Goal: Check status: Check status

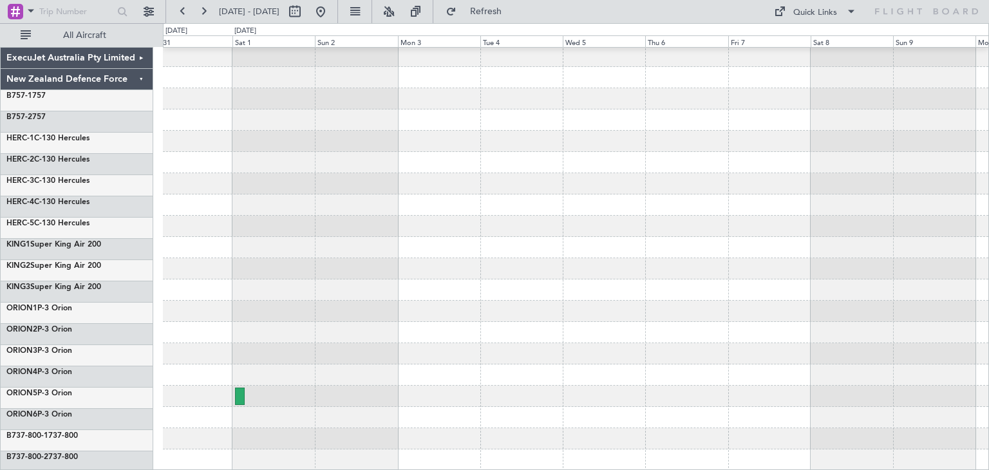
scroll to position [108, 0]
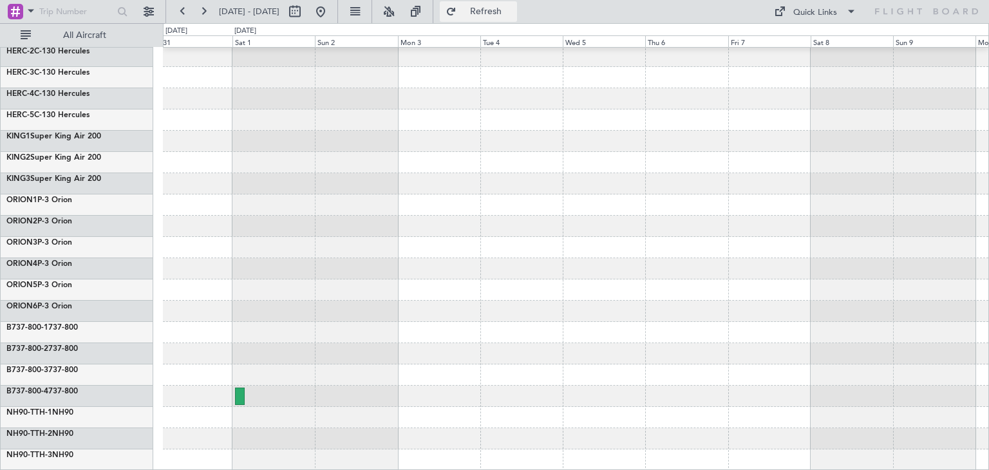
click at [517, 3] on button "Refresh" at bounding box center [478, 11] width 77 height 21
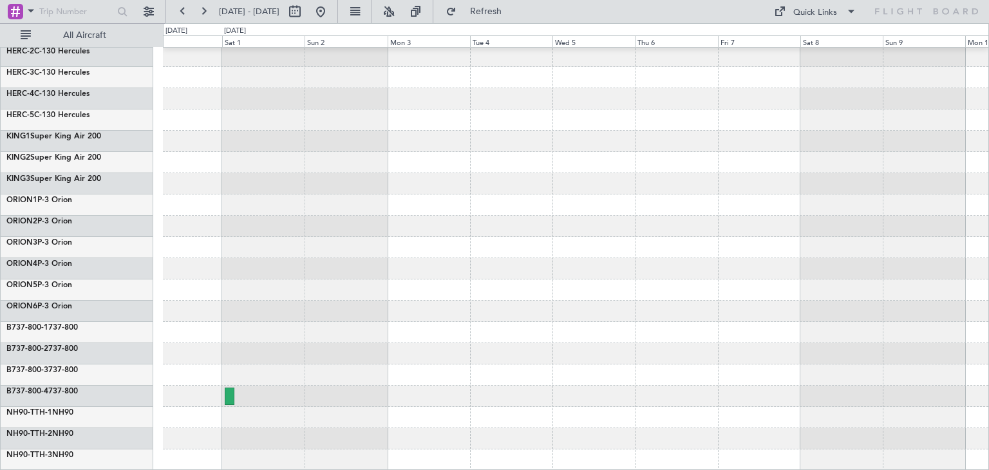
scroll to position [107, 0]
click at [589, 389] on div at bounding box center [575, 396] width 825 height 21
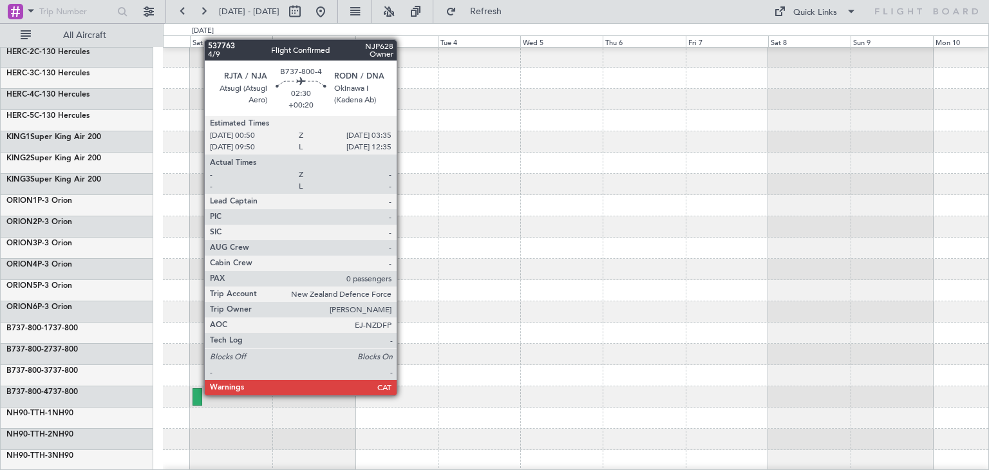
click at [198, 394] on div at bounding box center [197, 396] width 10 height 17
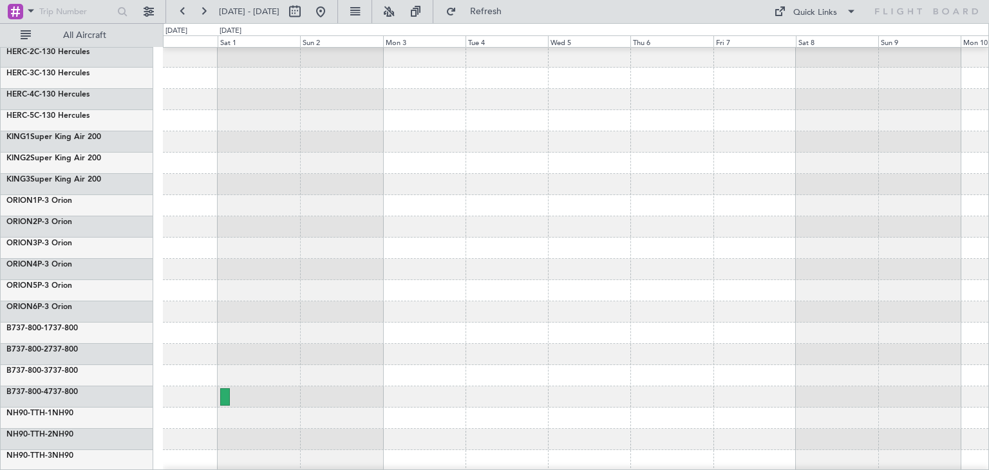
scroll to position [108, 0]
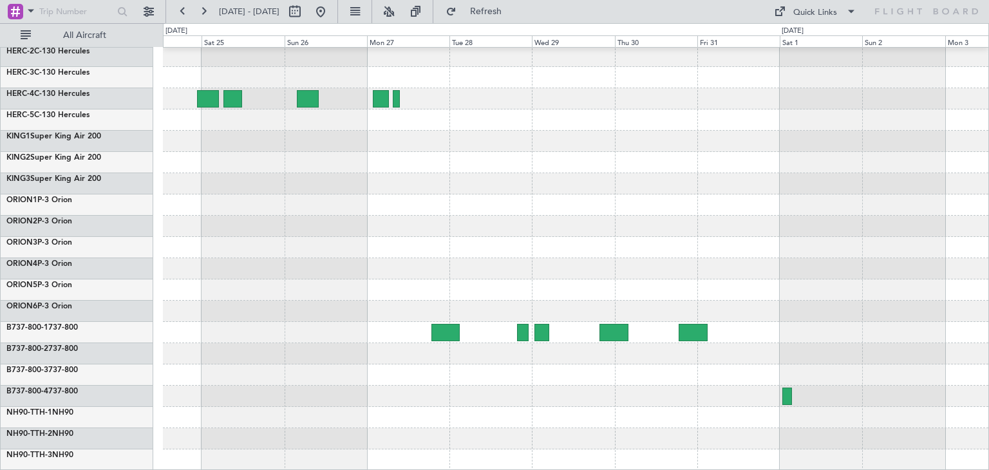
click at [823, 382] on div at bounding box center [575, 204] width 825 height 531
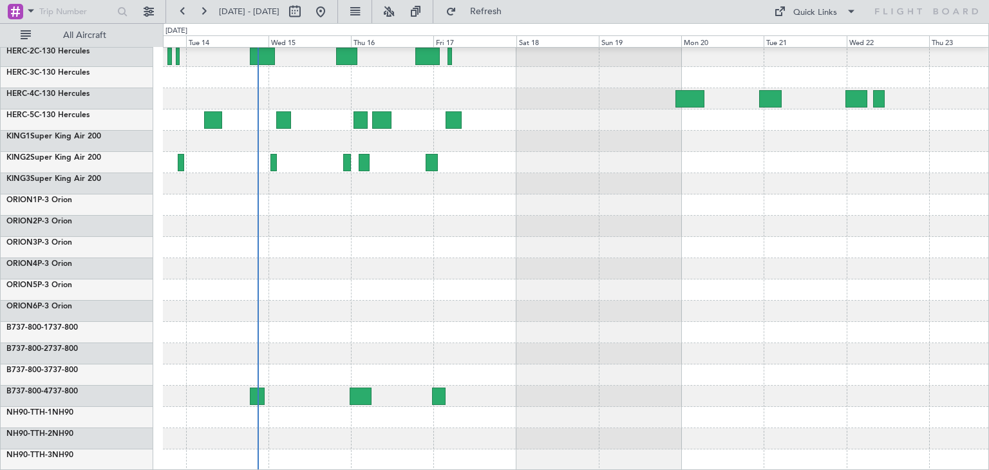
click at [888, 386] on div at bounding box center [575, 396] width 825 height 21
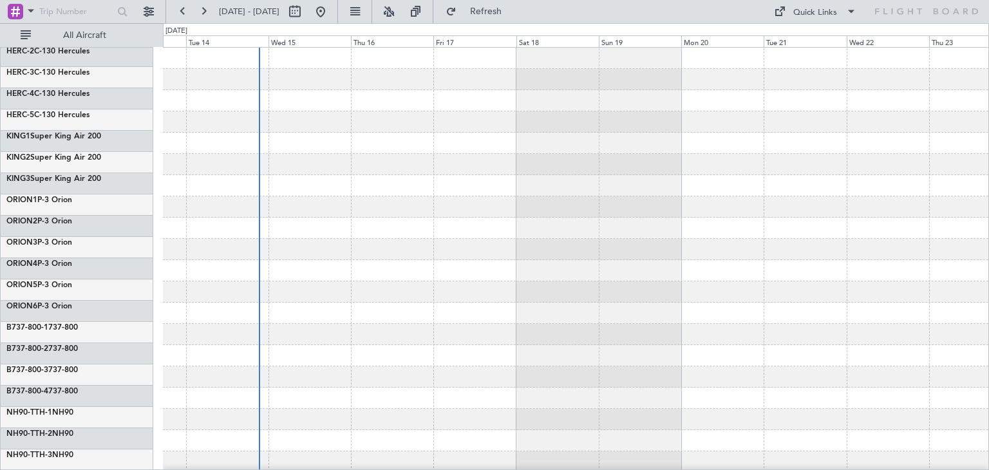
scroll to position [0, 0]
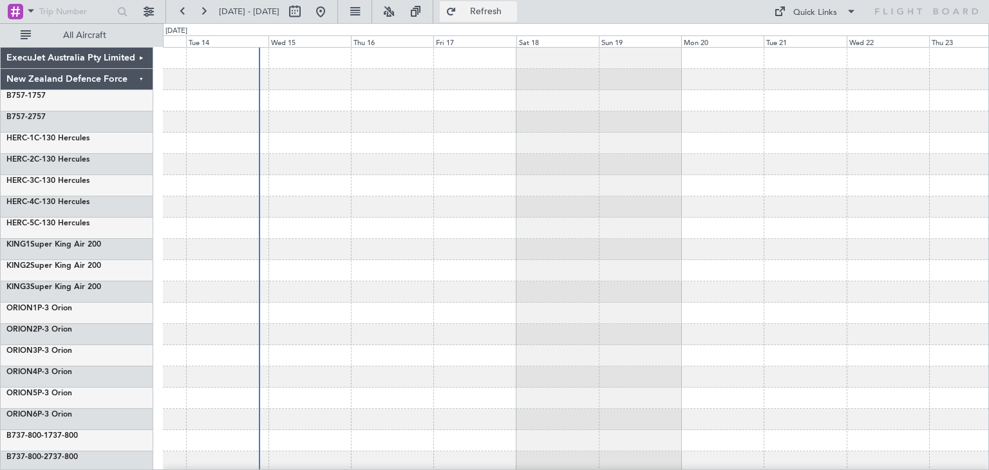
click at [513, 16] on span "Refresh" at bounding box center [486, 11] width 54 height 9
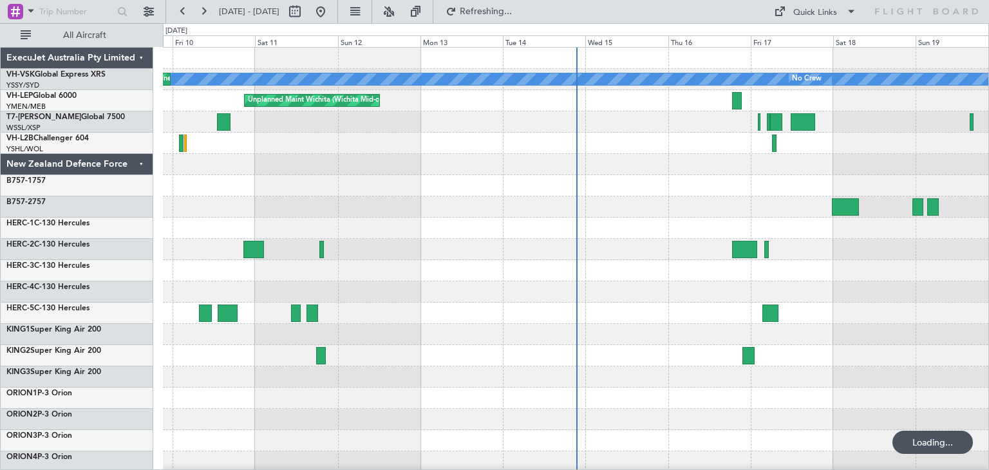
click at [136, 55] on div "ExecuJet Australia Pty Limited" at bounding box center [77, 58] width 153 height 21
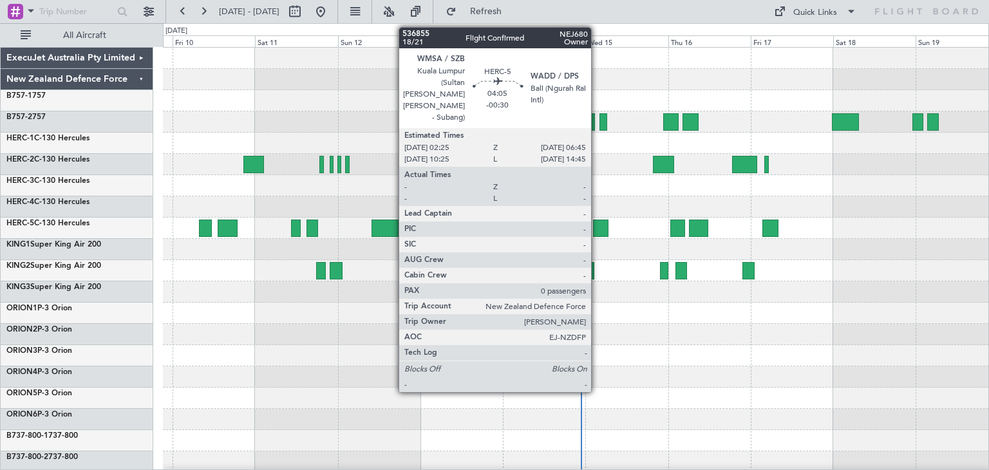
click at [597, 225] on div at bounding box center [600, 228] width 15 height 17
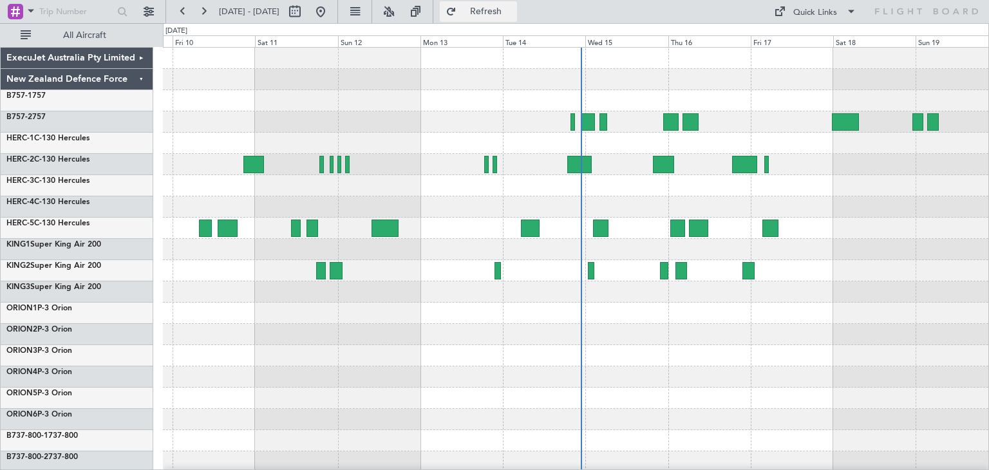
click at [517, 5] on button "Refresh" at bounding box center [478, 11] width 77 height 21
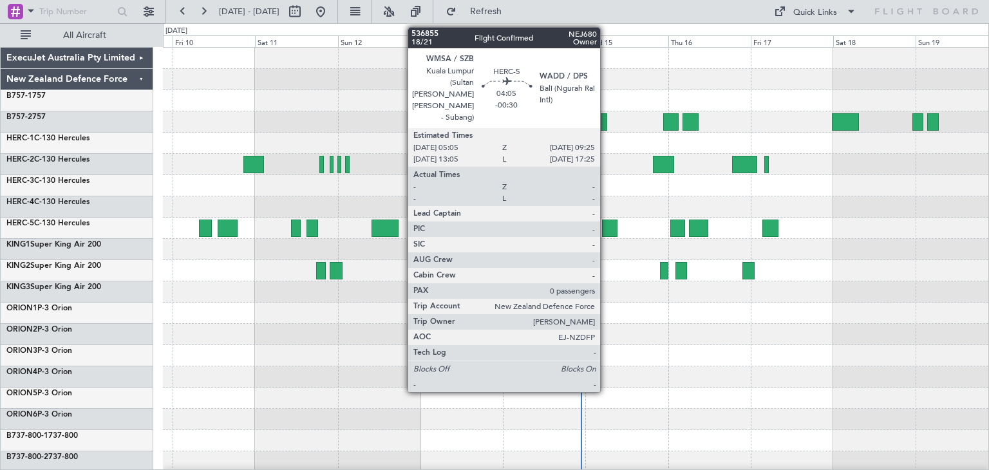
click at [606, 225] on div at bounding box center [609, 228] width 15 height 17
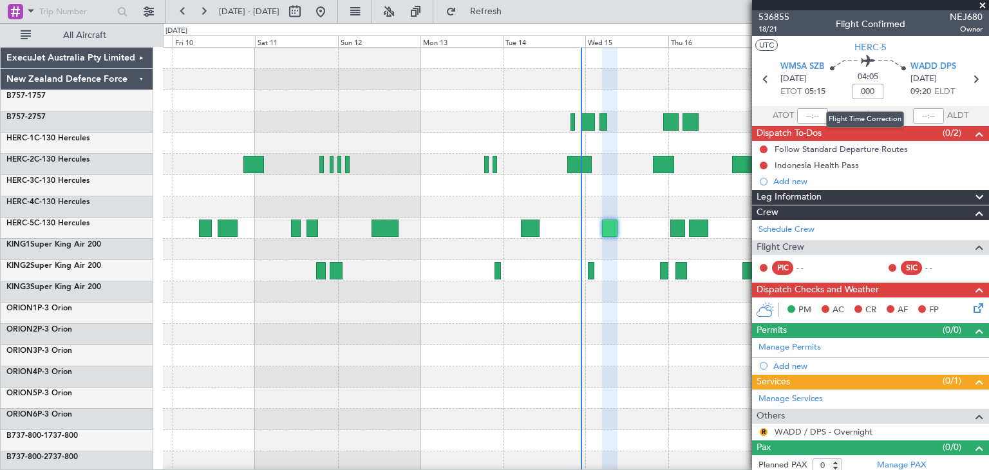
type input "+00:00"
type input "-00:40"
click at [986, 3] on span at bounding box center [982, 6] width 13 height 12
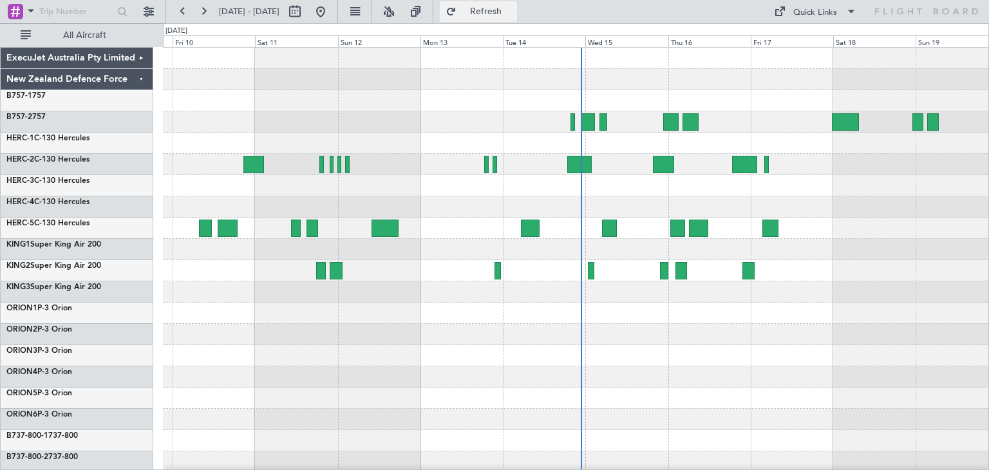
click at [513, 12] on span "Refresh" at bounding box center [486, 11] width 54 height 9
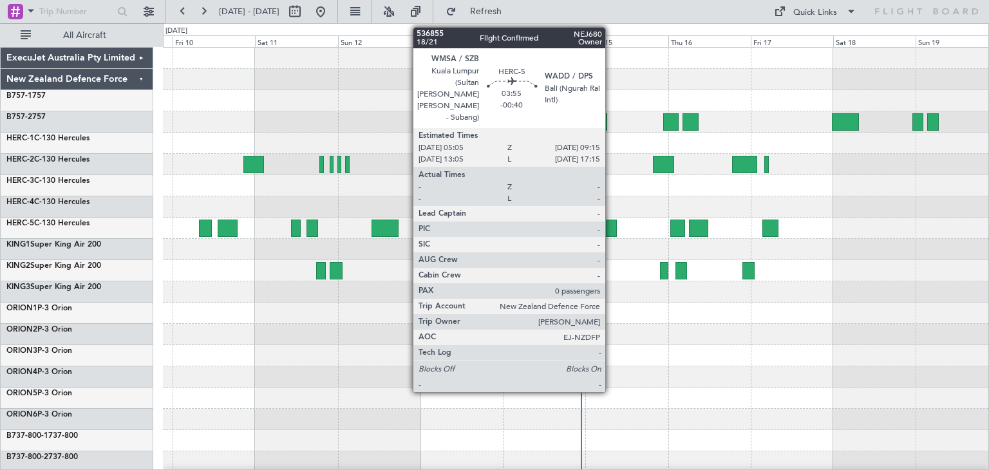
click at [611, 226] on div at bounding box center [609, 228] width 15 height 17
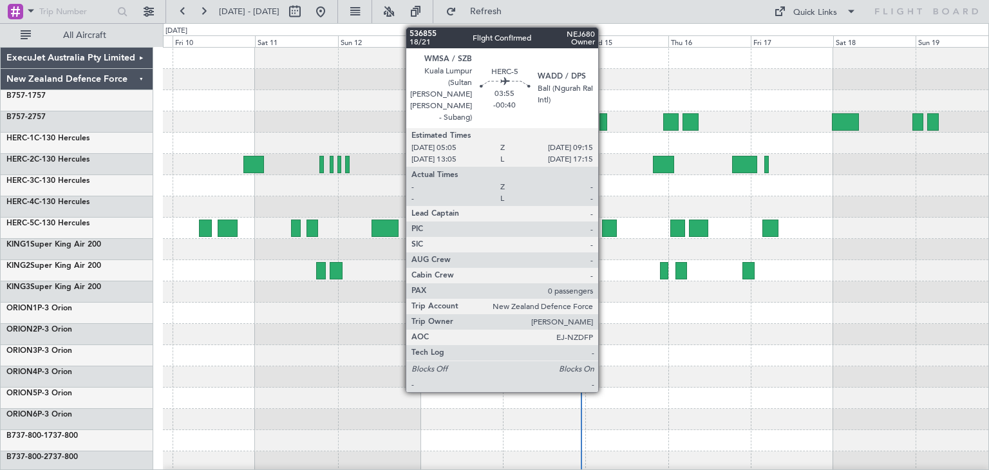
click at [604, 224] on div at bounding box center [609, 228] width 15 height 17
click at [608, 227] on div at bounding box center [609, 228] width 15 height 17
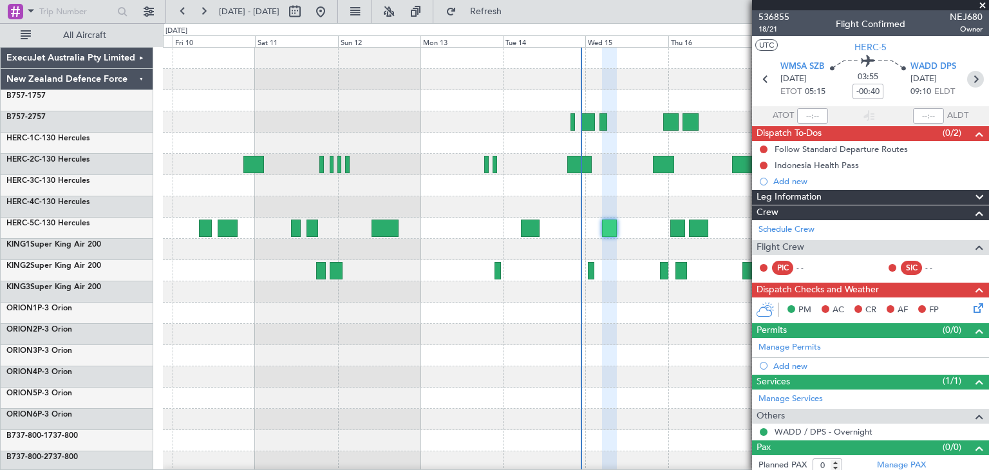
click at [971, 80] on icon at bounding box center [975, 79] width 17 height 17
type input "-00:10"
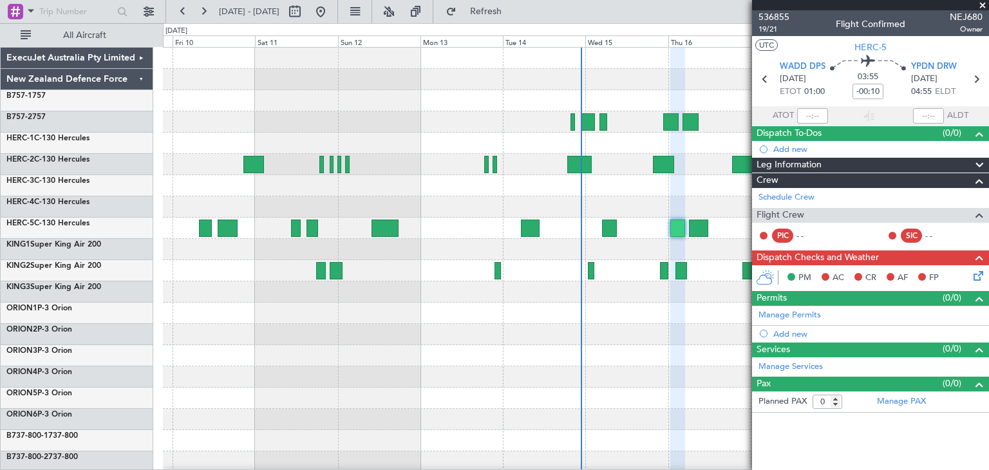
click at [981, 4] on span at bounding box center [982, 6] width 13 height 12
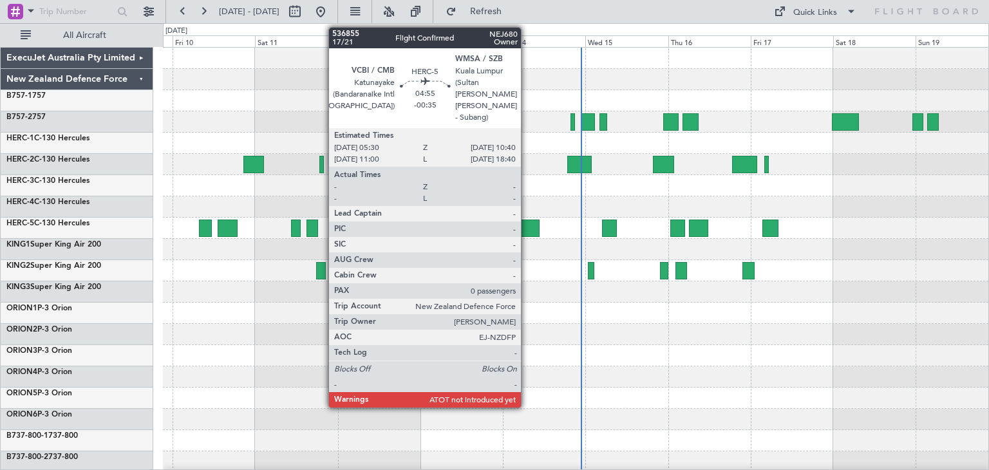
click at [527, 225] on div at bounding box center [530, 228] width 18 height 17
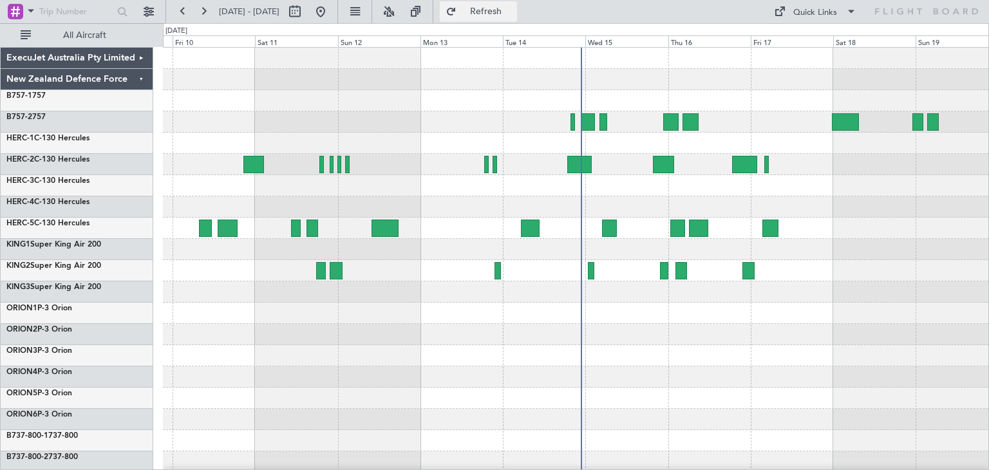
click at [513, 11] on span "Refresh" at bounding box center [486, 11] width 54 height 9
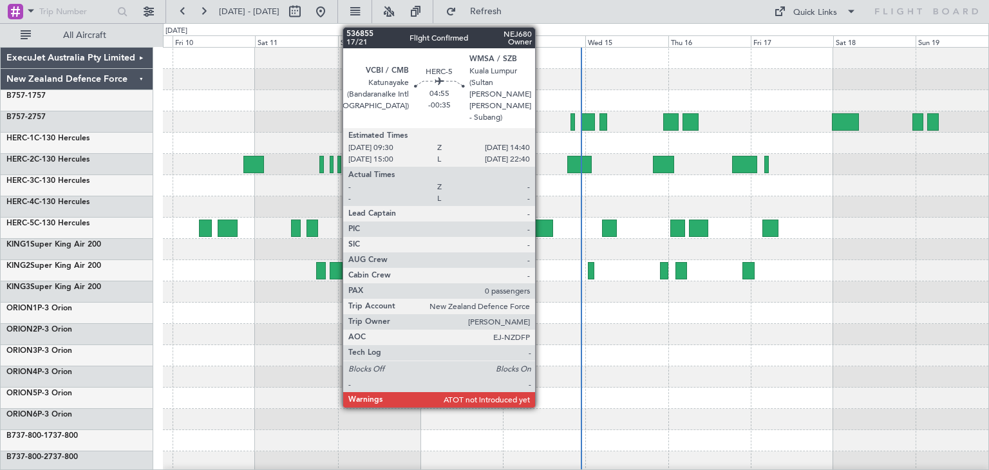
click at [541, 224] on div at bounding box center [544, 228] width 18 height 17
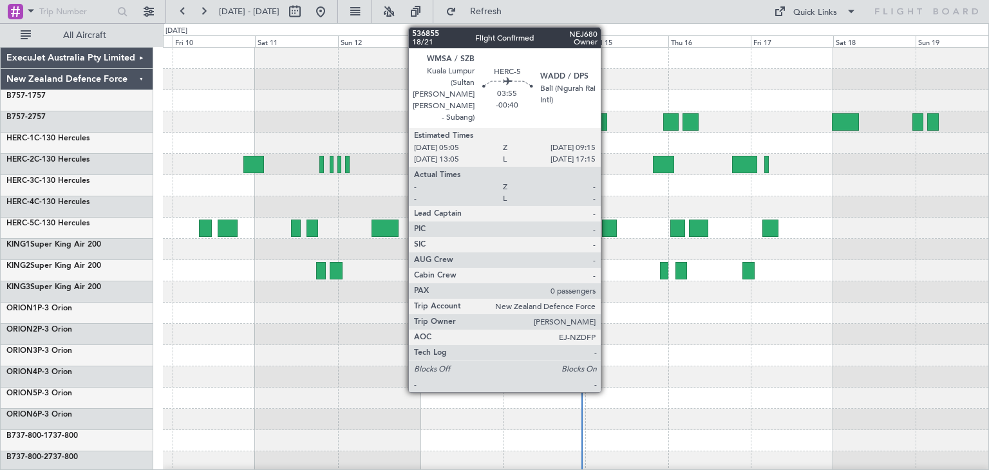
click at [606, 225] on div at bounding box center [609, 228] width 15 height 17
